Goal: Transaction & Acquisition: Purchase product/service

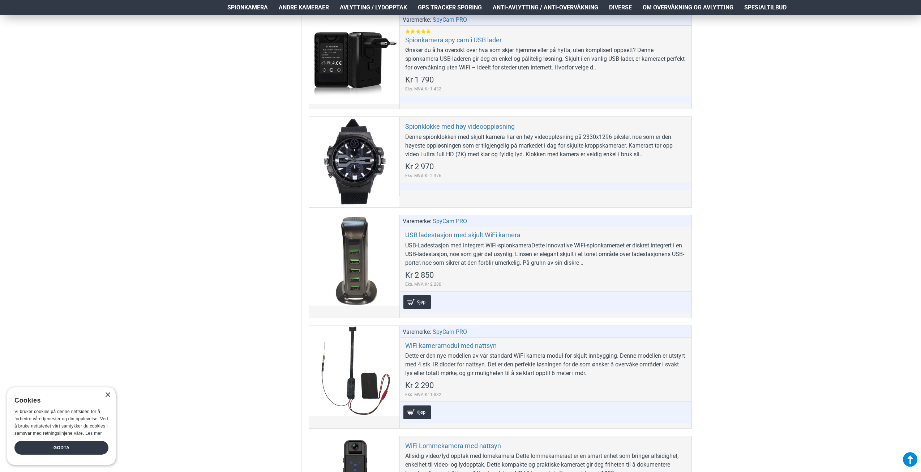
scroll to position [3002, 0]
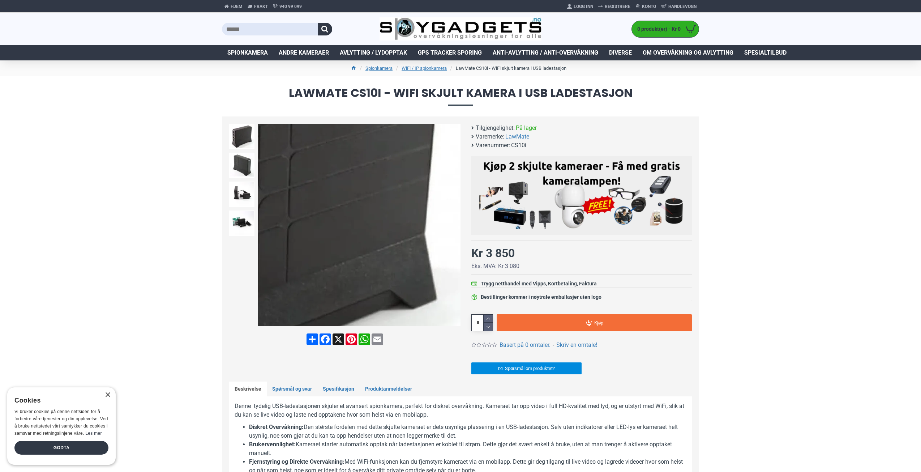
click at [453, 228] on div "Next slide" at bounding box center [454, 225] width 13 height 13
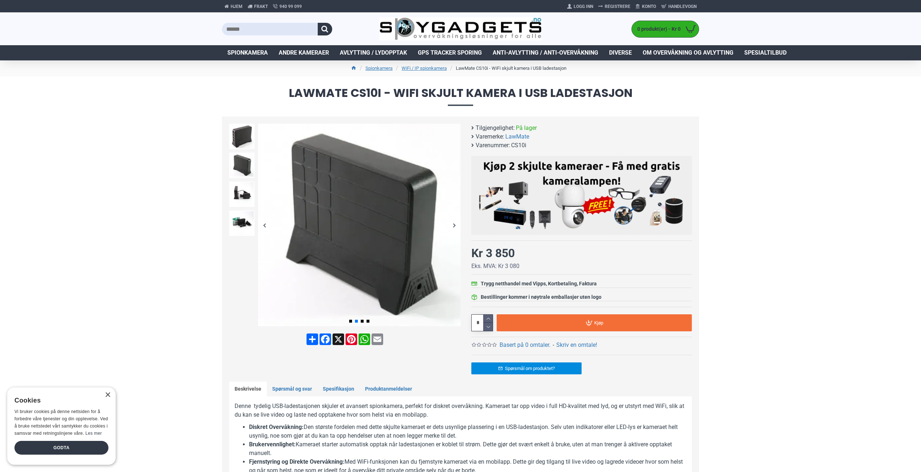
click at [452, 226] on div "Next slide" at bounding box center [454, 225] width 13 height 13
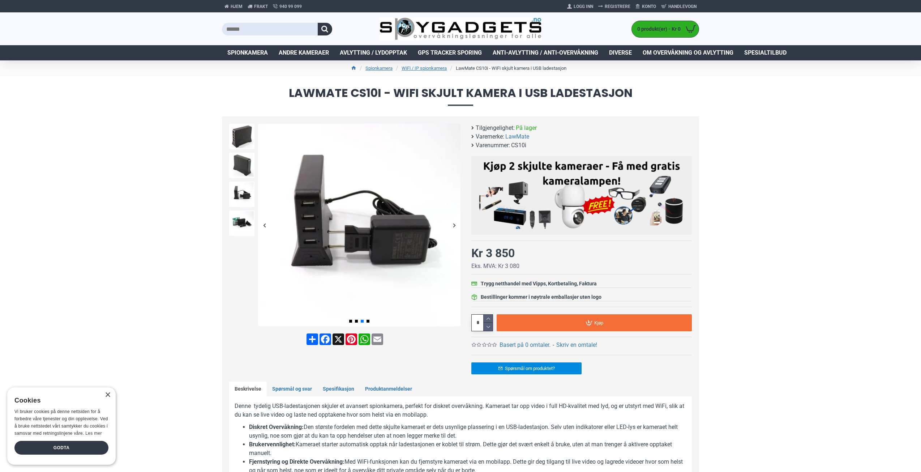
click at [452, 226] on div "Next slide" at bounding box center [454, 225] width 13 height 13
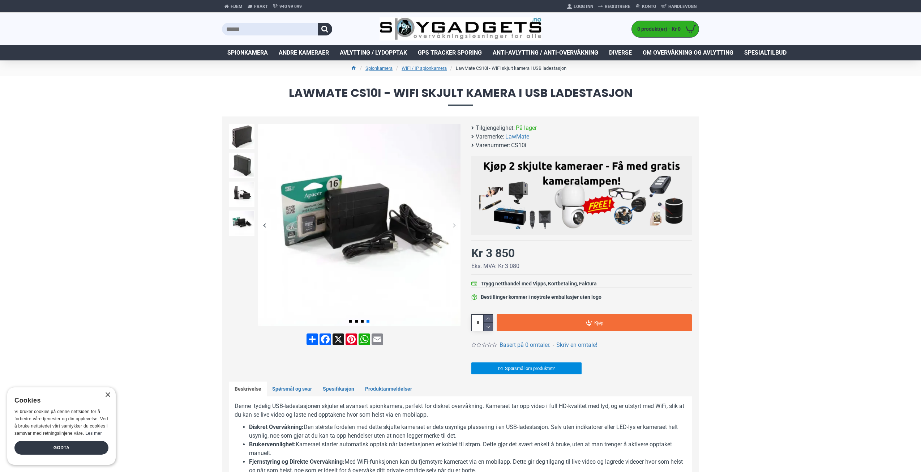
click at [452, 226] on div "Next slide" at bounding box center [454, 225] width 13 height 13
click at [451, 225] on div "Next slide" at bounding box center [454, 225] width 13 height 13
click at [452, 223] on div "Next slide" at bounding box center [454, 225] width 13 height 13
click at [453, 224] on div "Next slide" at bounding box center [454, 225] width 13 height 13
